Goal: Navigation & Orientation: Find specific page/section

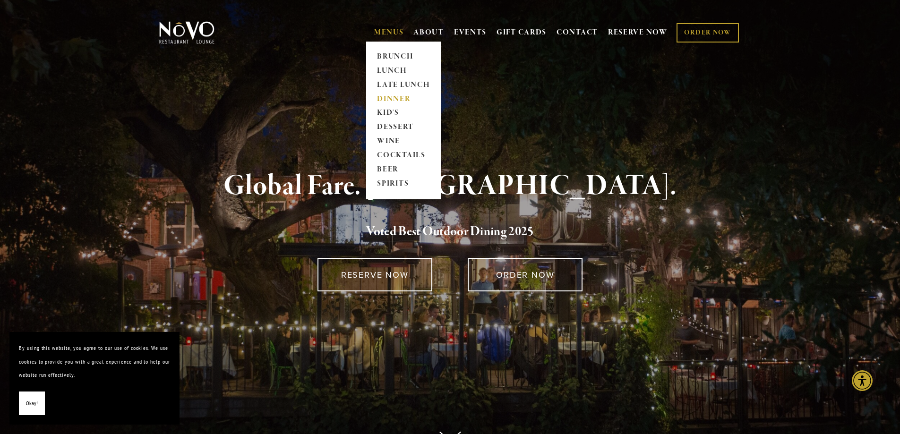
click at [391, 102] on link "DINNER" at bounding box center [403, 99] width 59 height 14
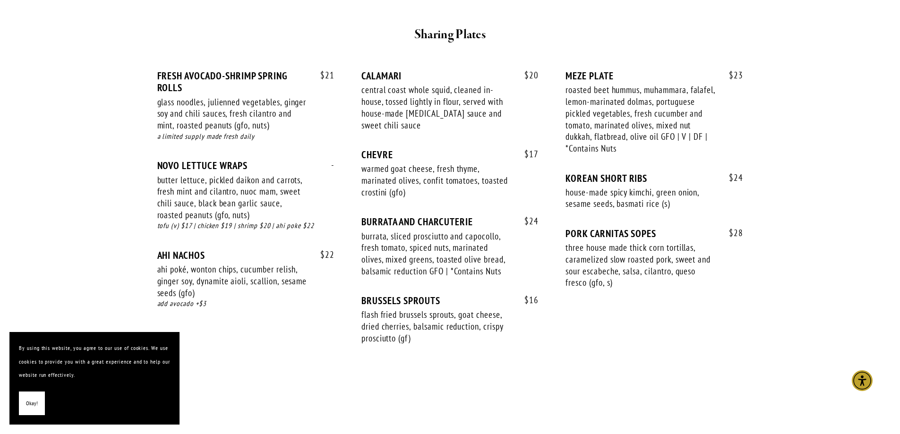
scroll to position [614, 0]
